Goal: Task Accomplishment & Management: Complete application form

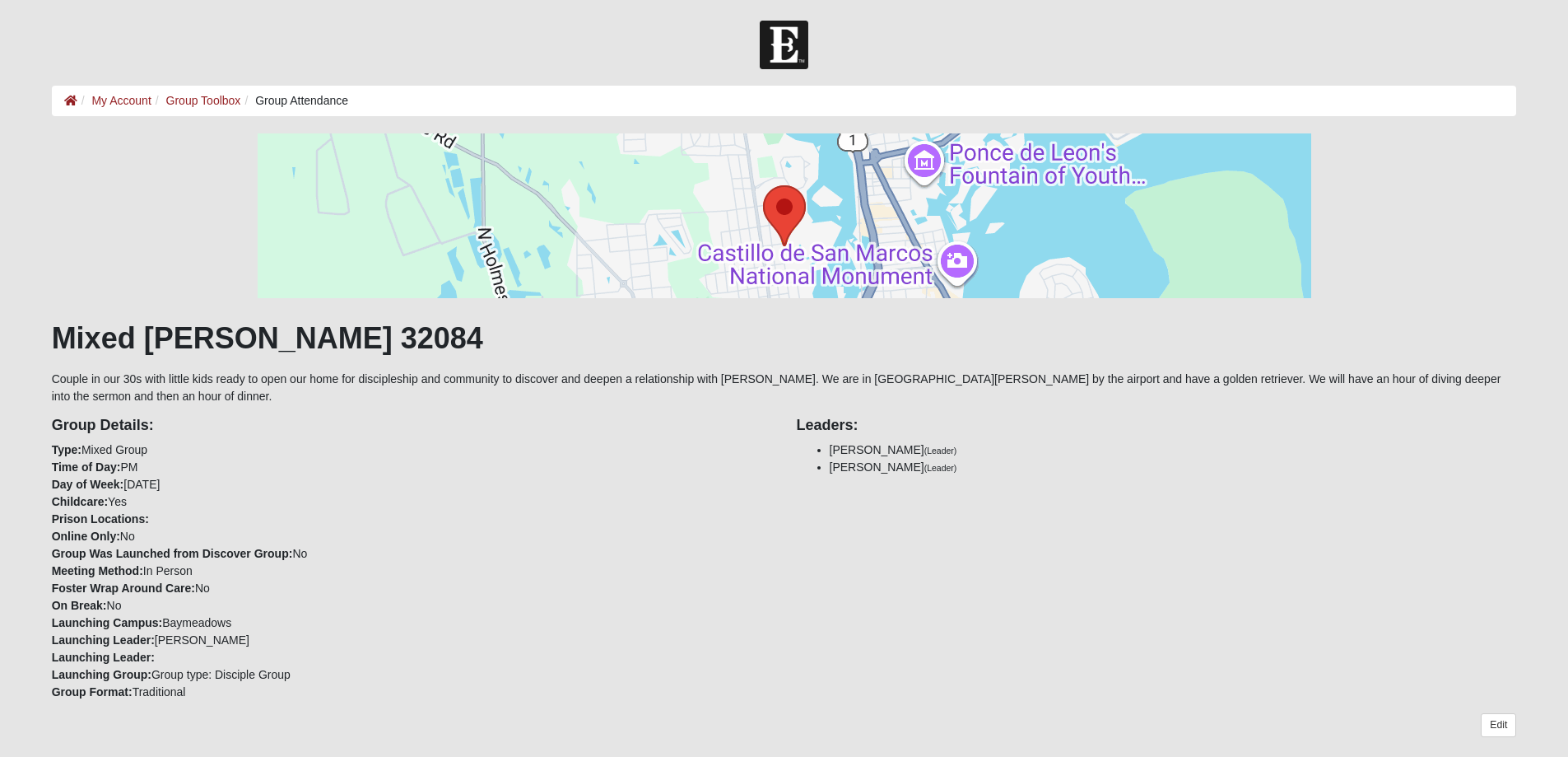
scroll to position [659, 0]
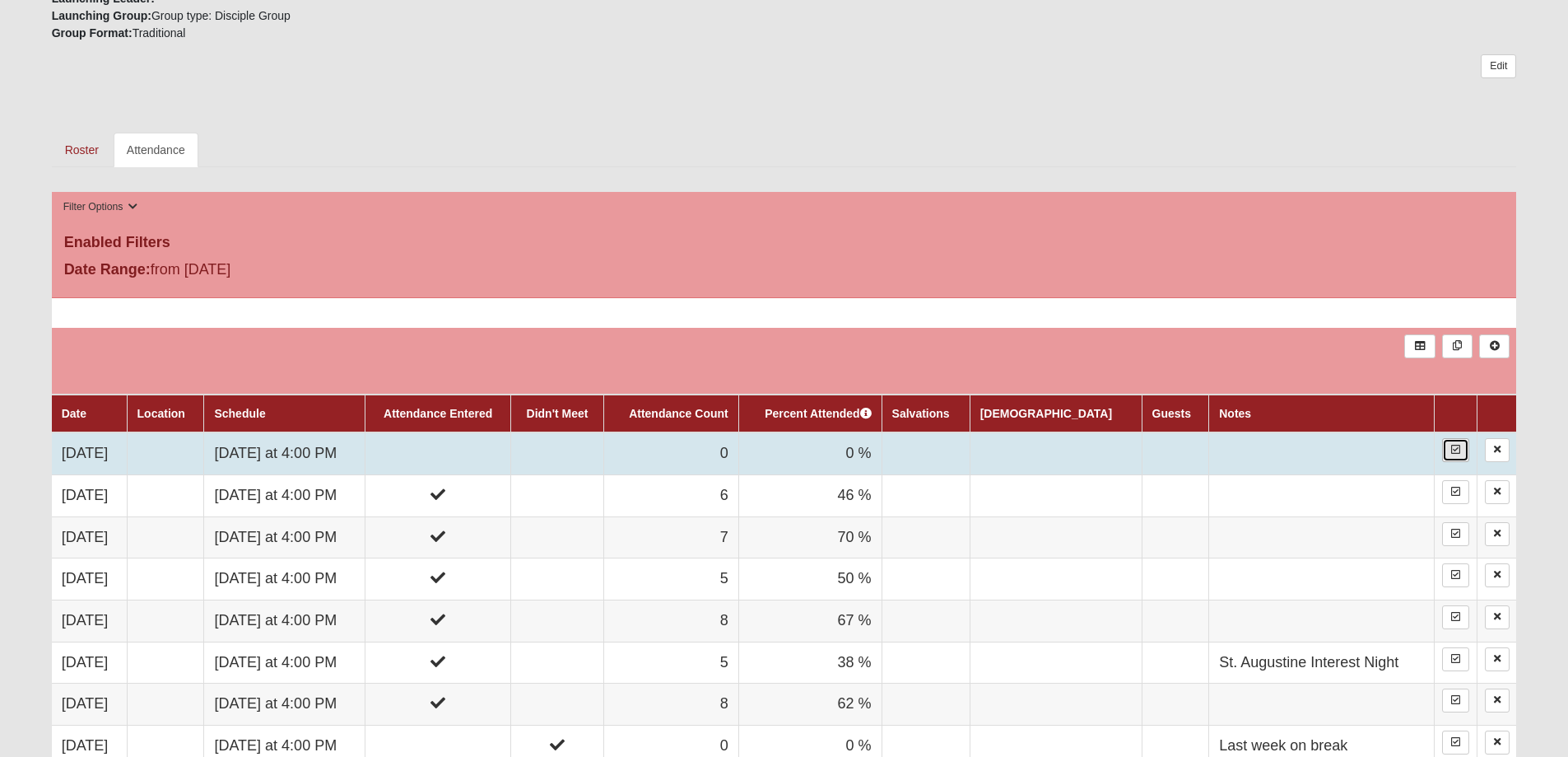
click at [1462, 450] on link at bounding box center [1456, 450] width 27 height 23
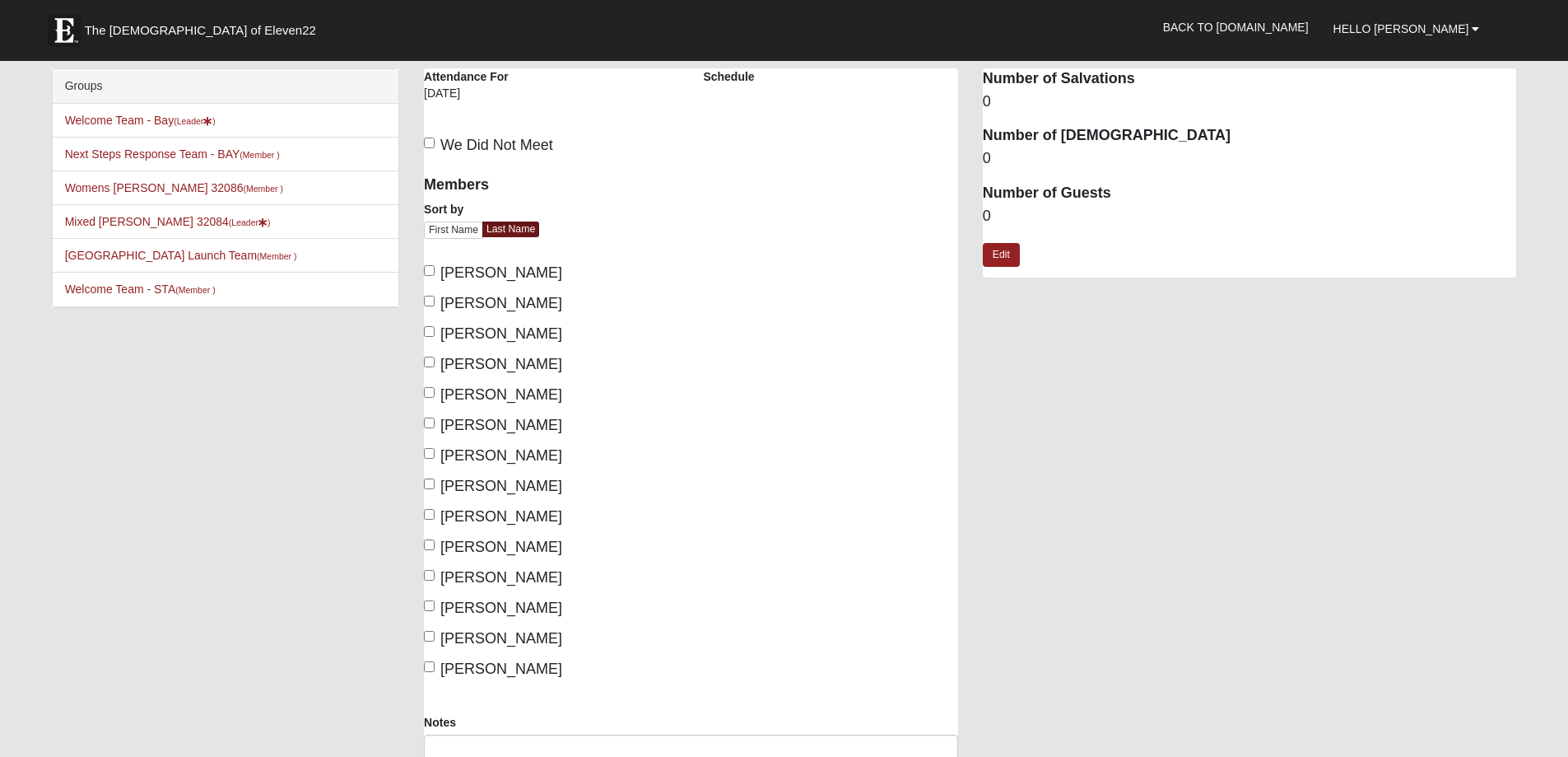
click at [434, 271] on label "Butcher, Brad" at bounding box center [492, 273] width 138 height 22
click at [430, 271] on input "Butcher, Brad" at bounding box center [429, 270] width 11 height 11
checkbox input "true"
click at [434, 304] on input "Fletcher, Kari" at bounding box center [429, 300] width 11 height 11
checkbox input "true"
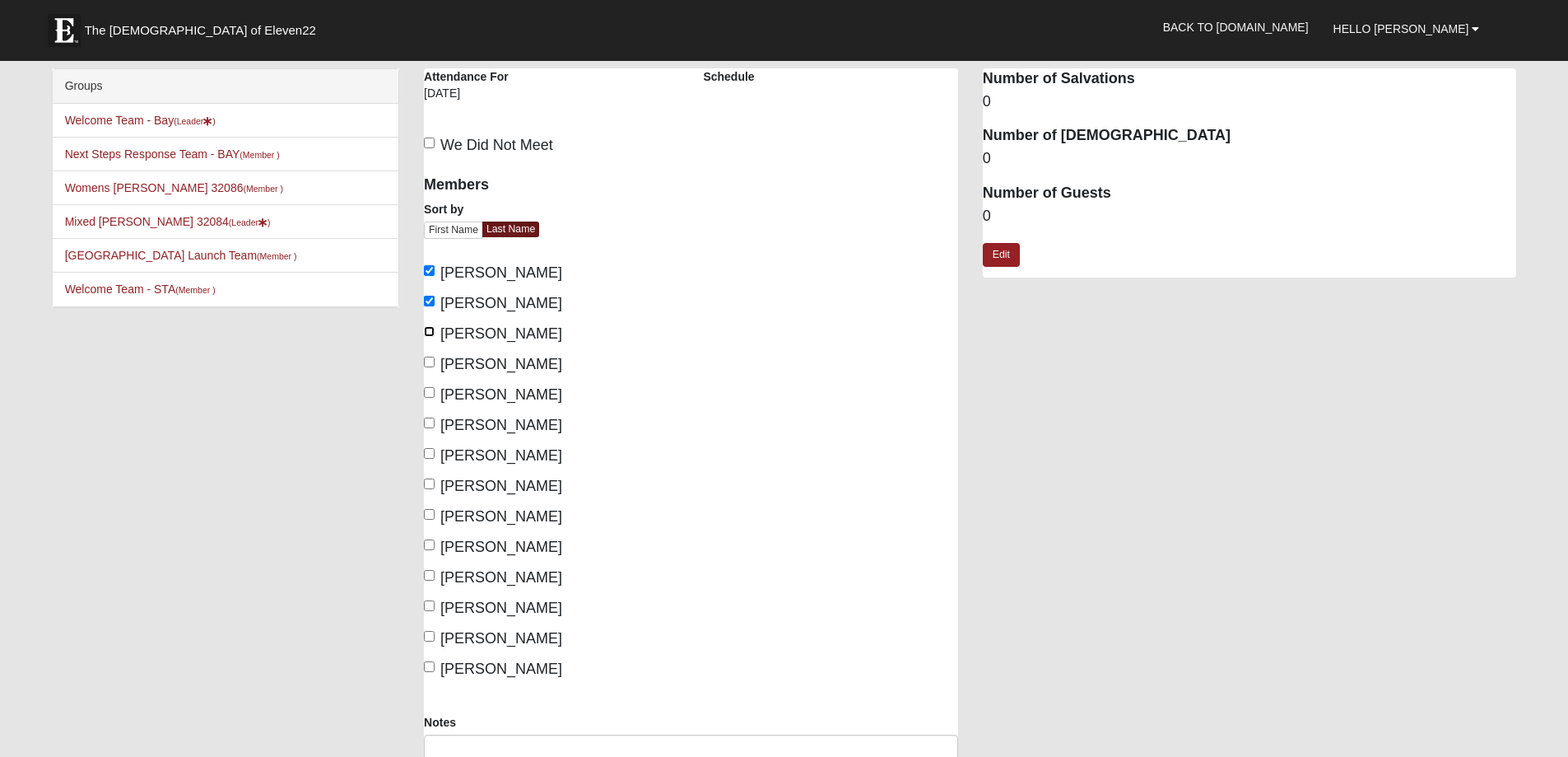
click at [428, 332] on input "Hendricks, Bryson" at bounding box center [429, 332] width 11 height 11
checkbox input "true"
click at [430, 366] on input "Hendricks, Lauren" at bounding box center [429, 362] width 11 height 11
checkbox input "true"
click at [436, 400] on label "Morris, Greg" at bounding box center [492, 394] width 138 height 22
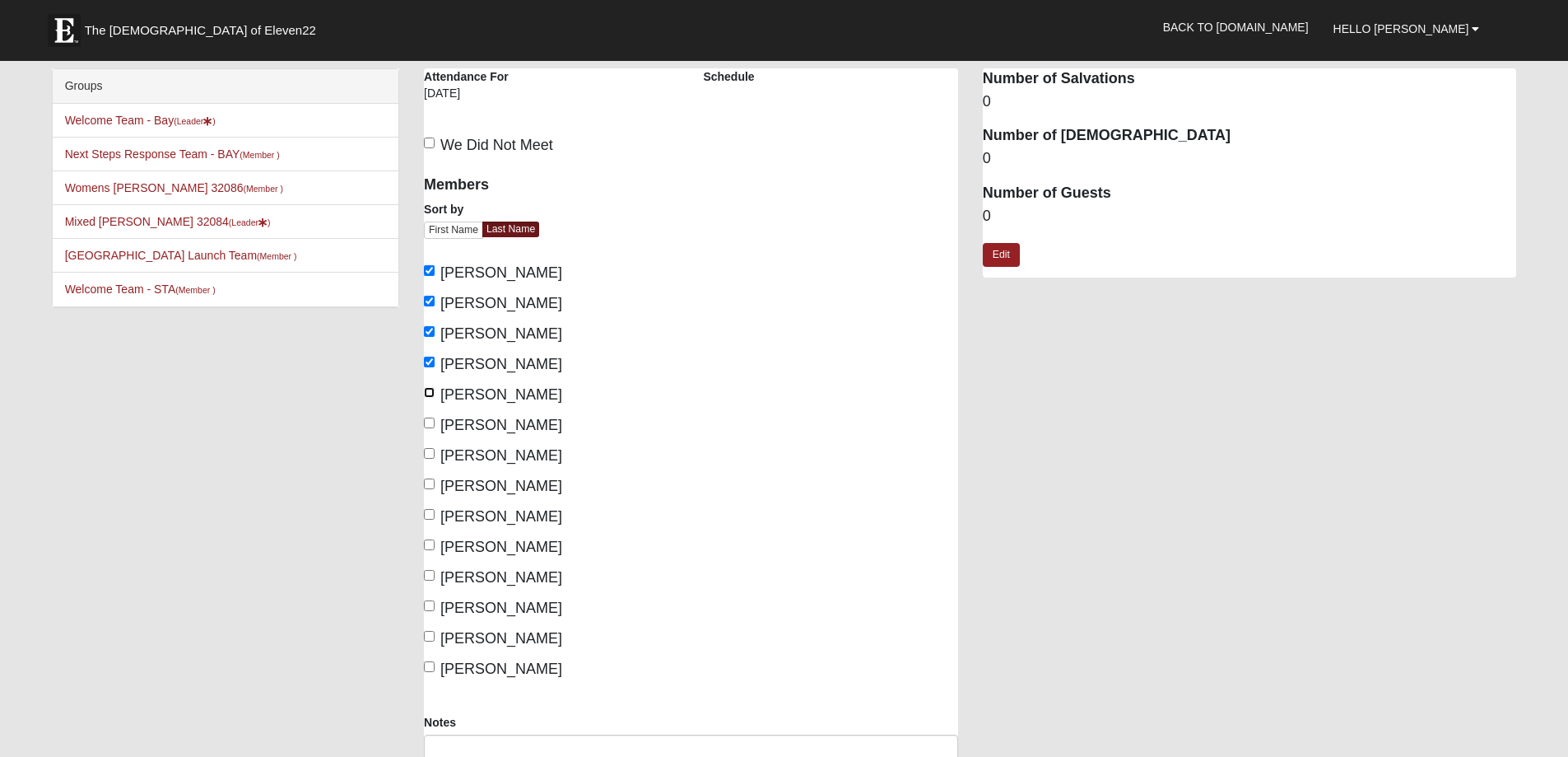
click at [435, 398] on input "Morris, Greg" at bounding box center [429, 392] width 11 height 11
checkbox input "true"
click at [434, 417] on label "Morris, Megan" at bounding box center [492, 425] width 138 height 22
click at [434, 418] on input "Morris, Megan" at bounding box center [429, 423] width 11 height 11
checkbox input "true"
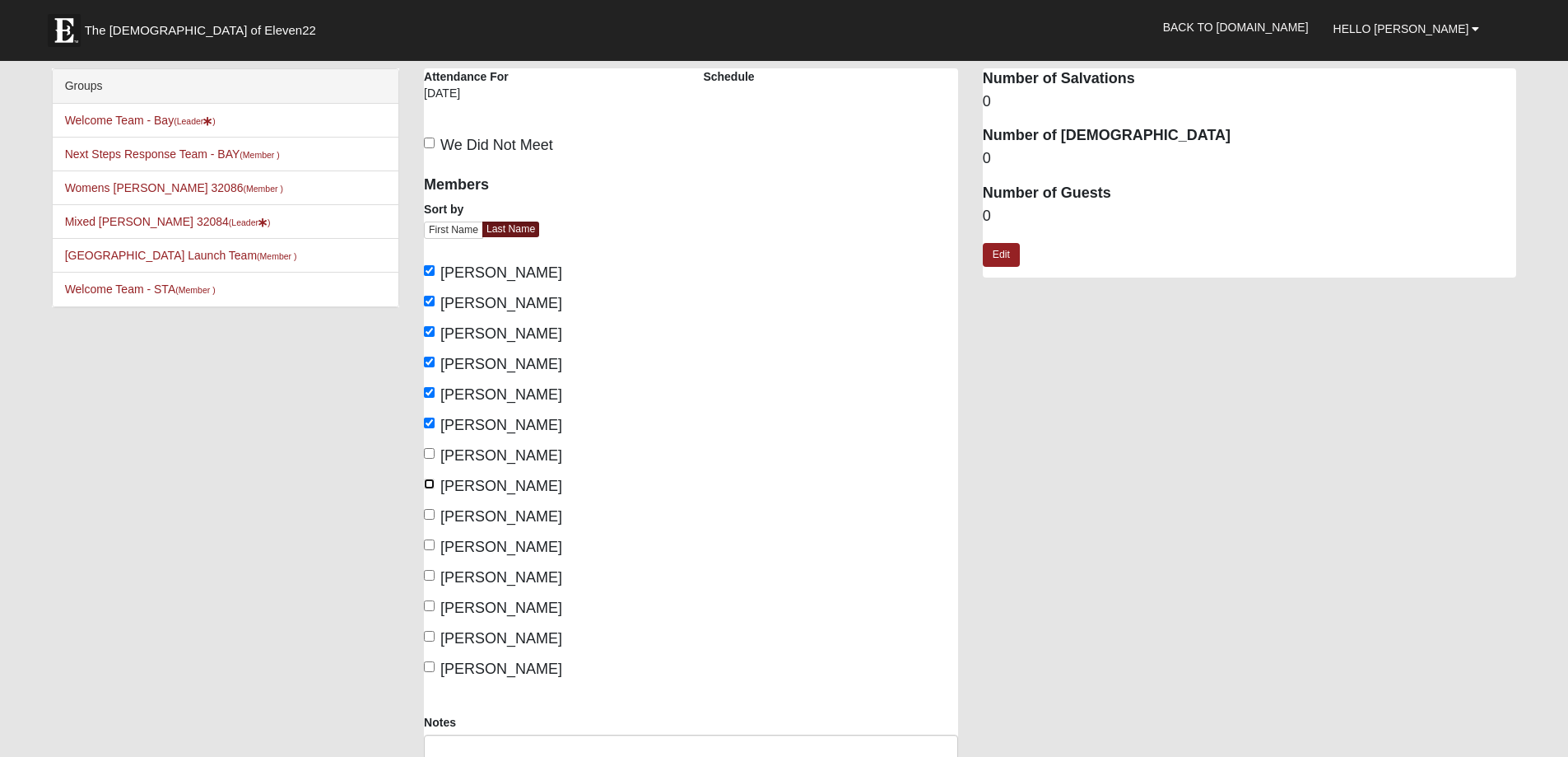
click at [429, 487] on input "Patrick, Krista" at bounding box center [429, 483] width 11 height 11
checkbox input "true"
click at [428, 508] on label "Richardson, Chelsie" at bounding box center [492, 516] width 138 height 22
click at [428, 509] on input "Richardson, Chelsie" at bounding box center [429, 514] width 11 height 11
checkbox input "true"
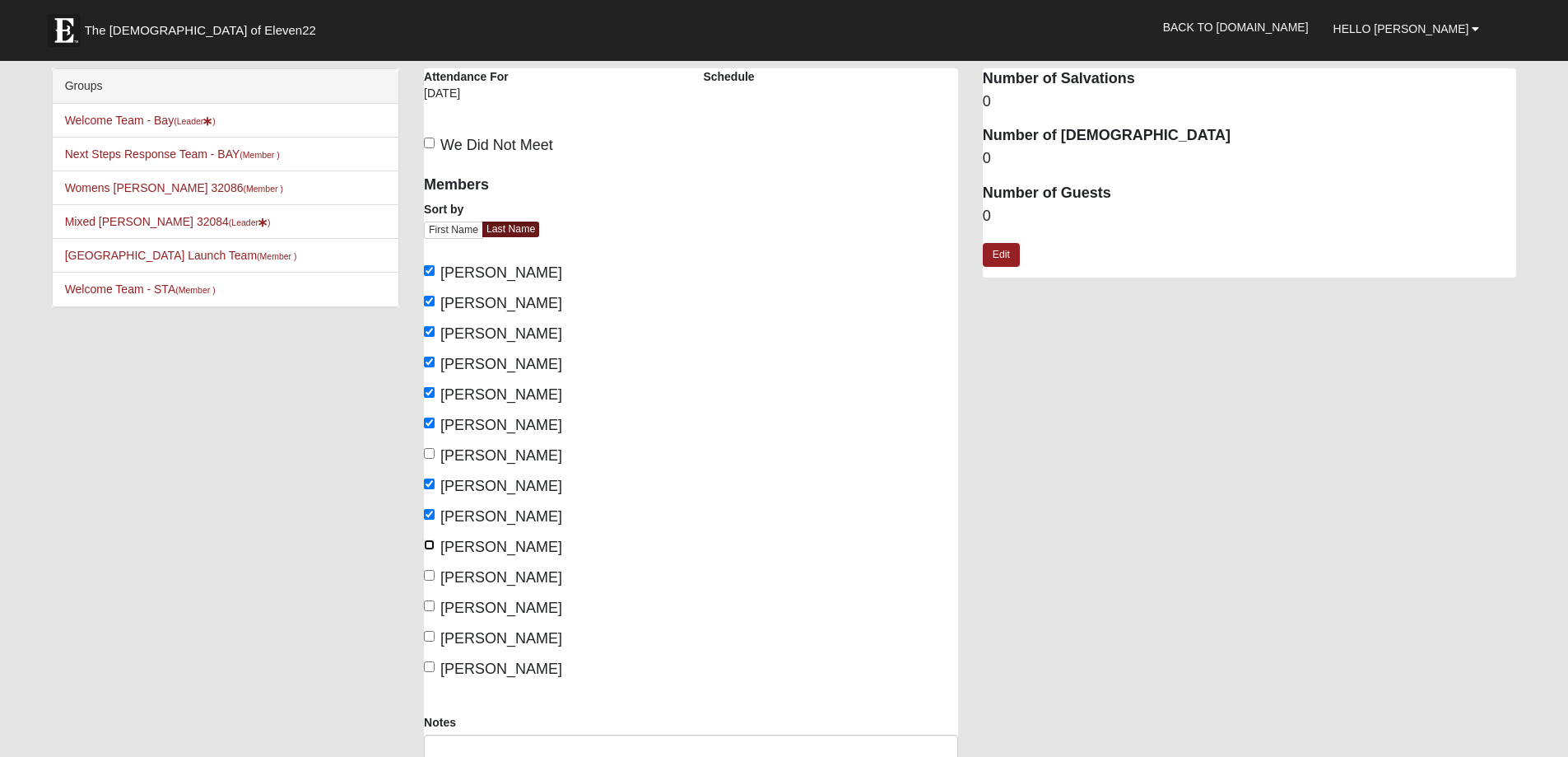
click at [428, 544] on input "Richardson, Tommy" at bounding box center [429, 545] width 11 height 11
checkbox input "true"
drag, startPoint x: 430, startPoint y: 577, endPoint x: 427, endPoint y: 595, distance: 18.2
click at [429, 576] on input "Romero, Daniel" at bounding box center [429, 575] width 11 height 11
checkbox input "true"
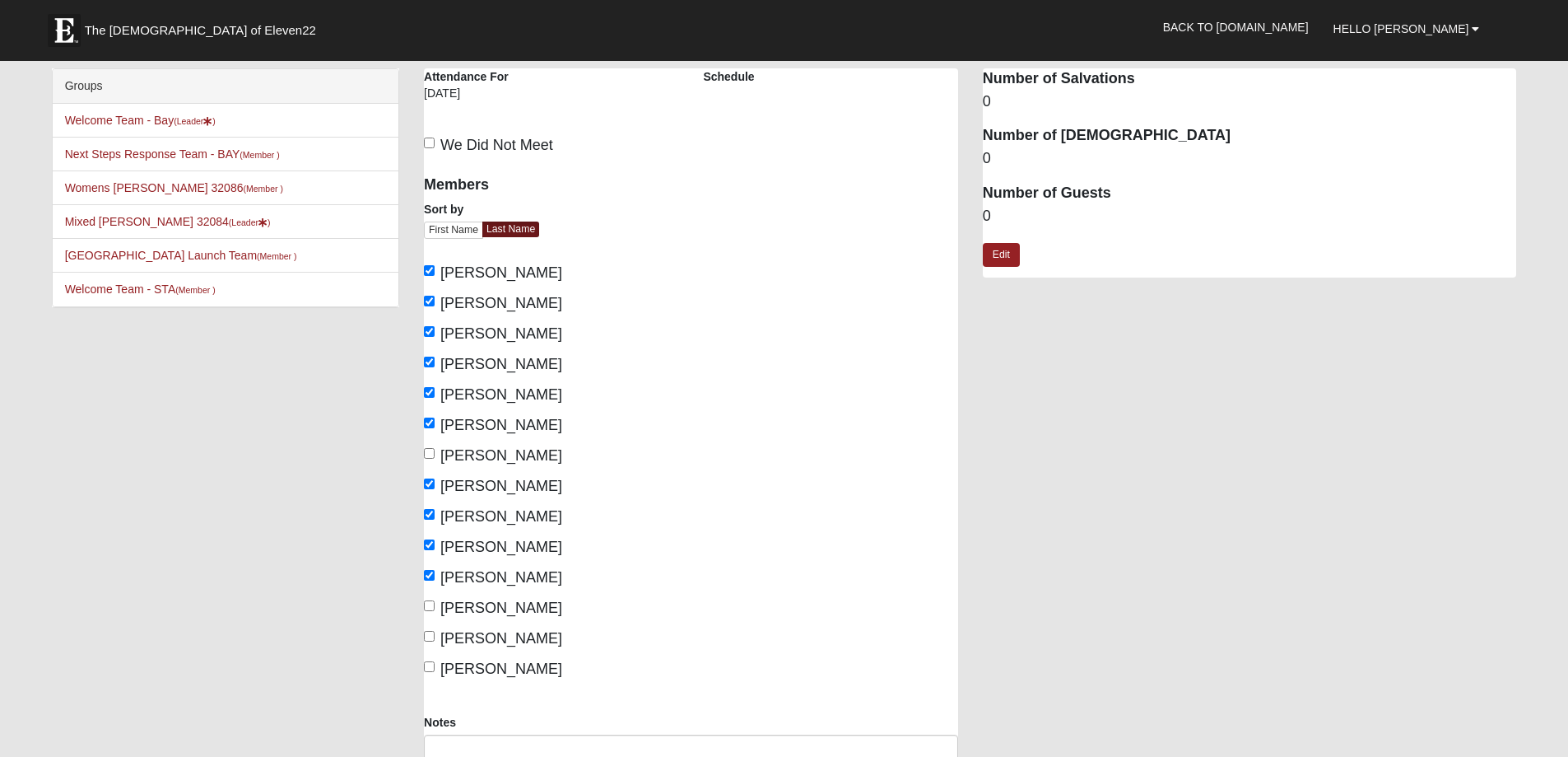
click at [427, 599] on label "Skidmore, Adam" at bounding box center [492, 608] width 138 height 22
click at [427, 600] on input "Skidmore, Adam" at bounding box center [429, 605] width 11 height 11
checkbox input "true"
click at [435, 639] on input "Skidmore, Caroline" at bounding box center [429, 636] width 11 height 11
checkbox input "true"
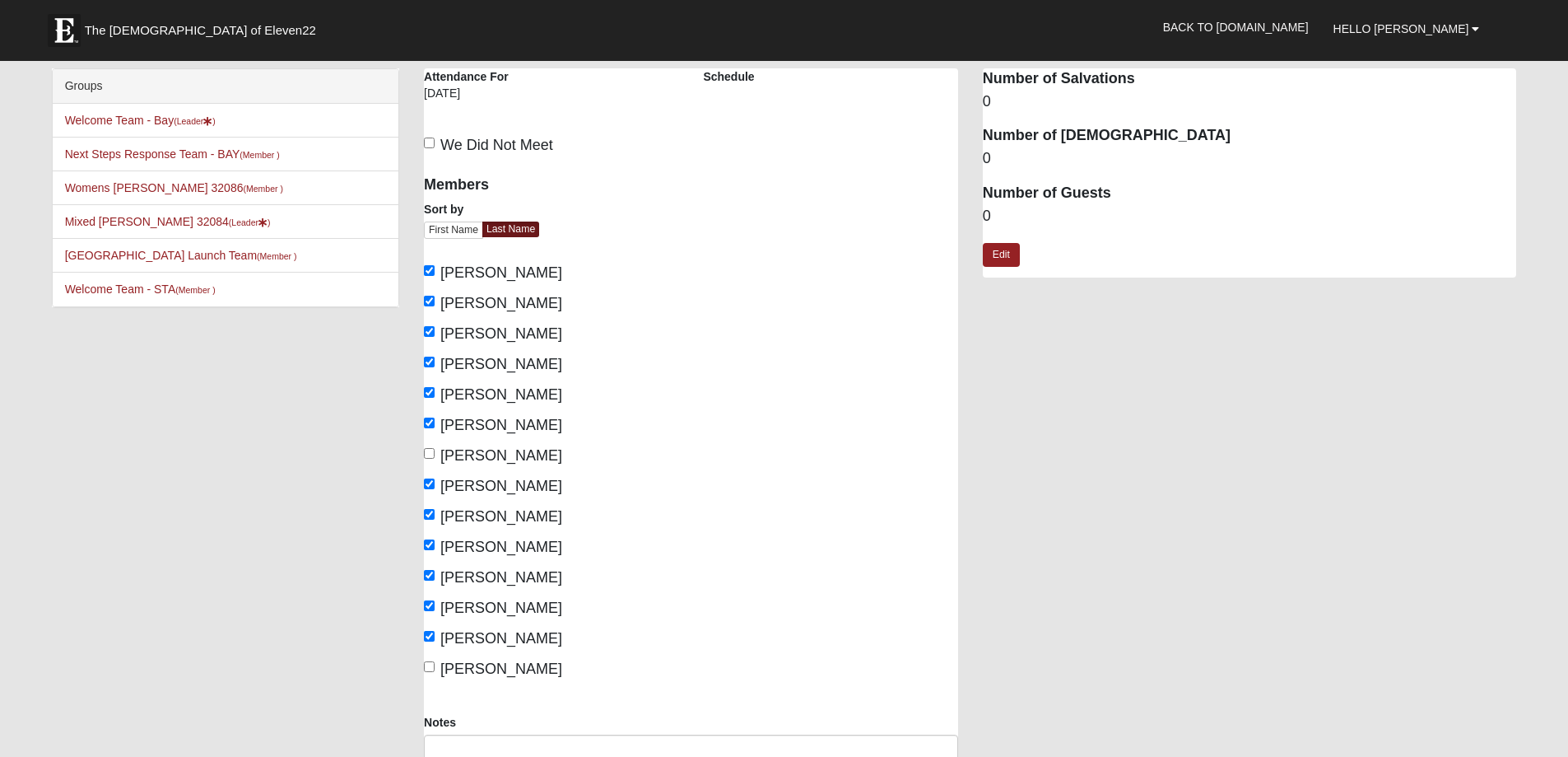
click at [430, 674] on label "Yelton, Melissa" at bounding box center [492, 669] width 138 height 22
click at [430, 672] on input "Yelton, Melissa" at bounding box center [429, 666] width 11 height 11
checkbox input "true"
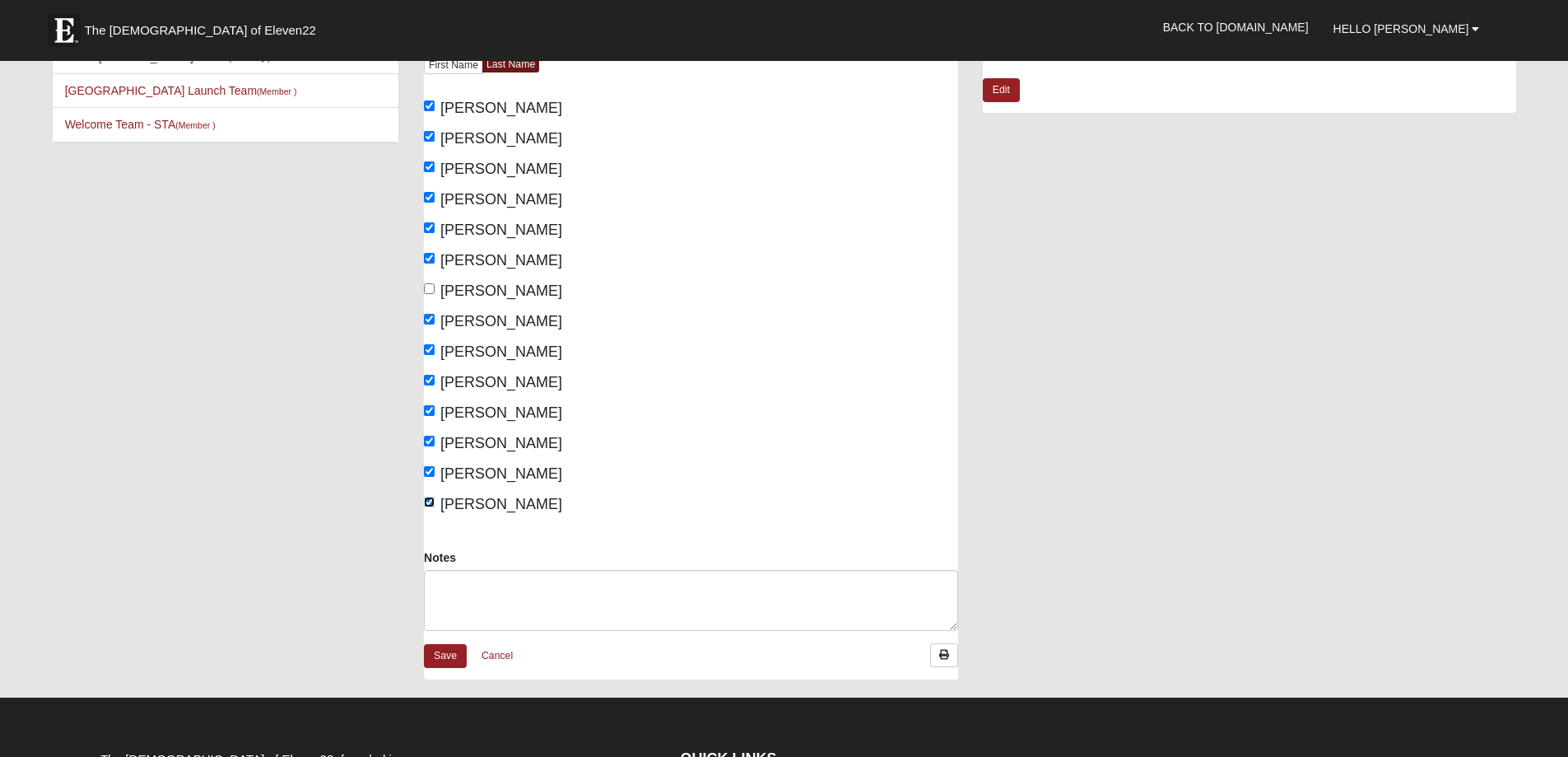
scroll to position [438, 0]
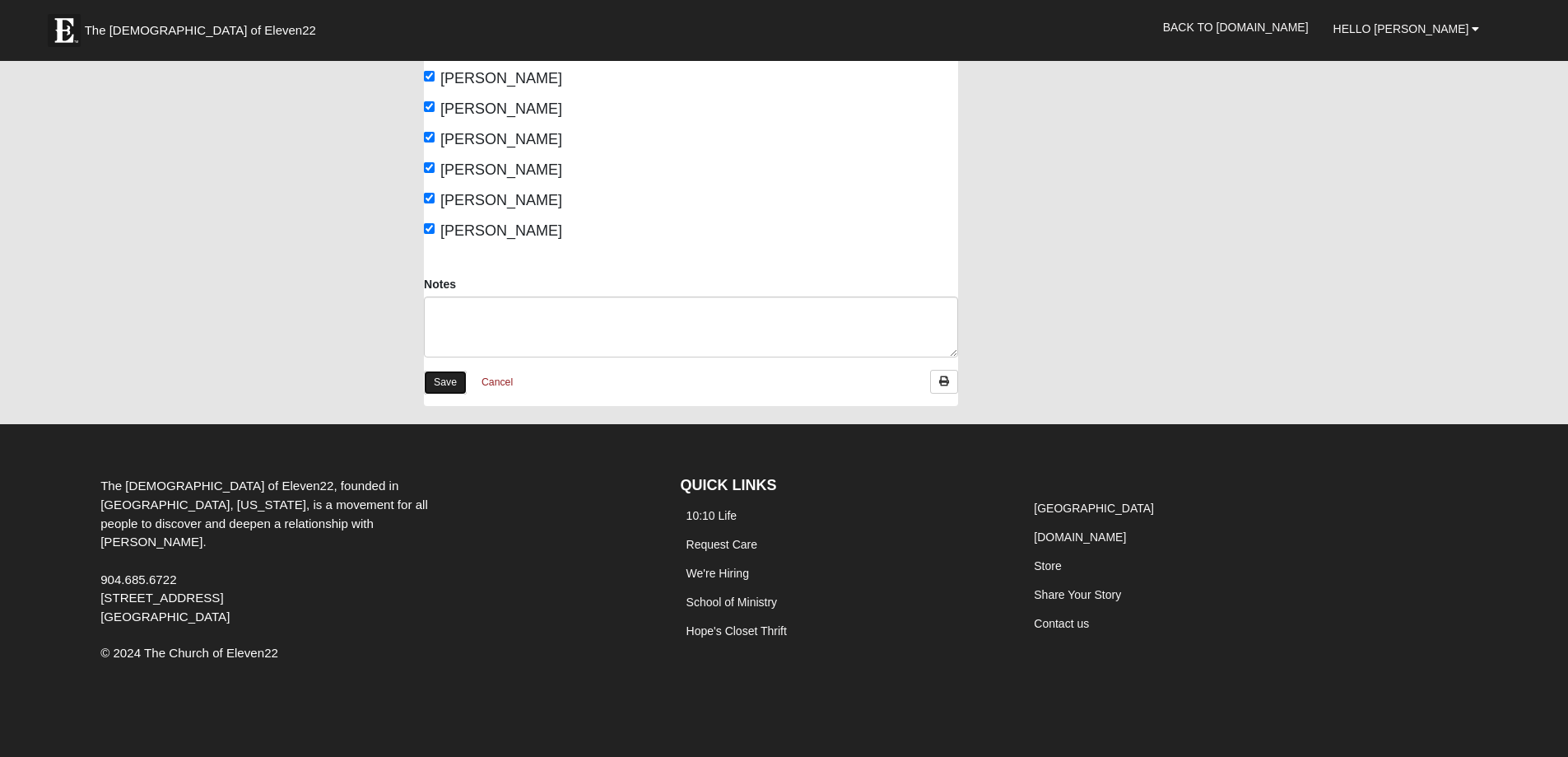
click at [450, 378] on link "Save" at bounding box center [445, 383] width 43 height 23
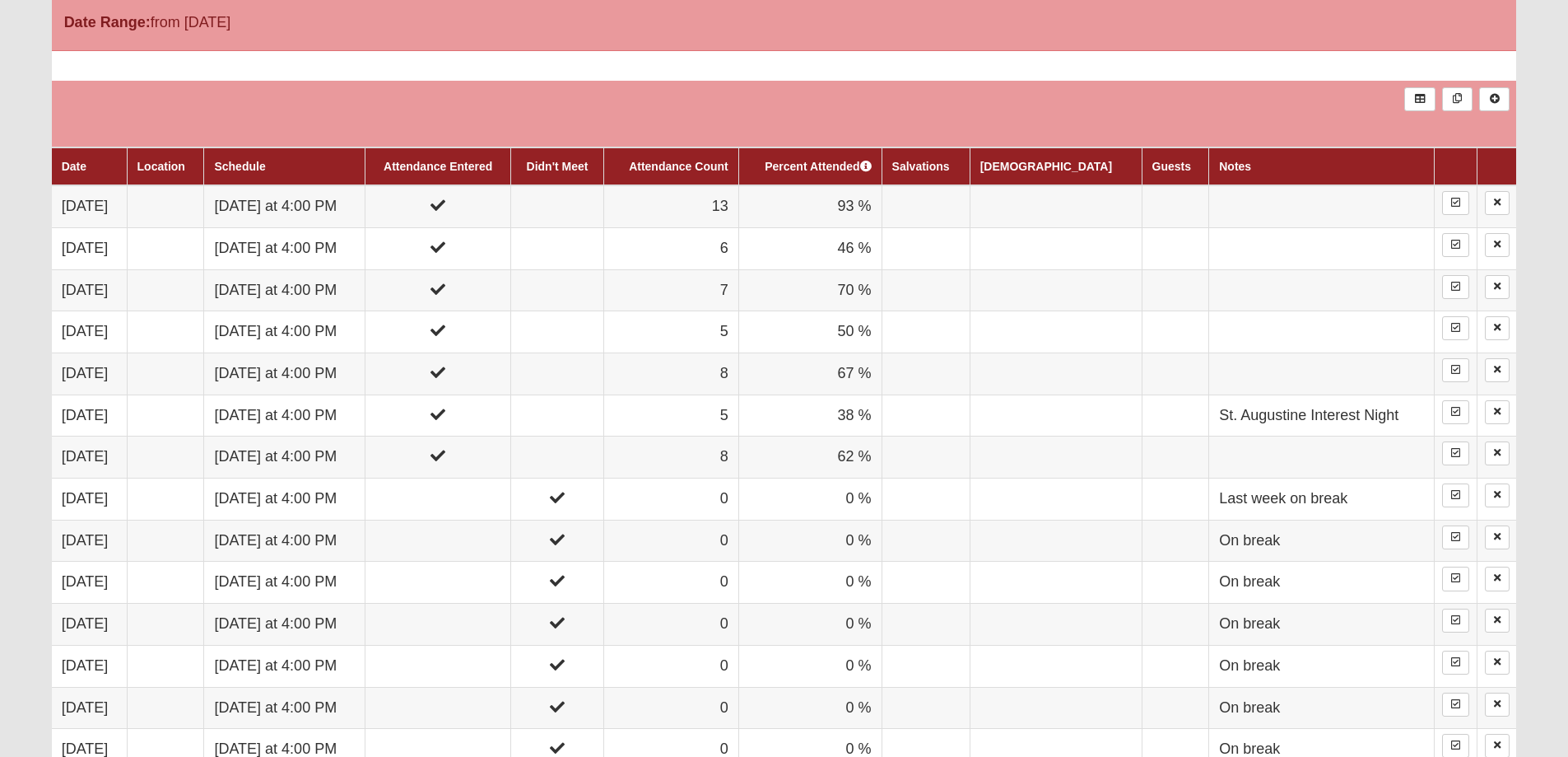
scroll to position [577, 0]
